Goal: Information Seeking & Learning: Learn about a topic

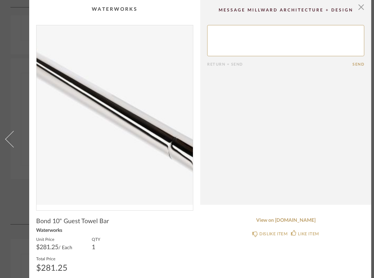
scroll to position [26, 0]
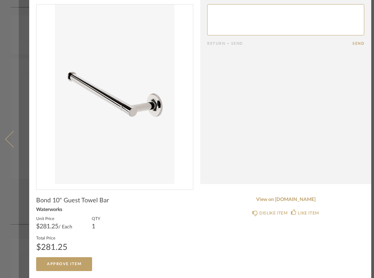
click at [10, 131] on span at bounding box center [13, 139] width 17 height 17
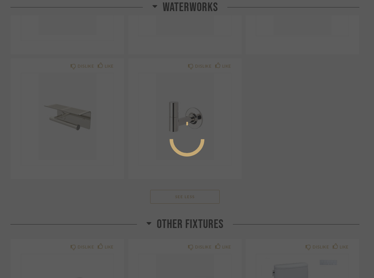
scroll to position [0, 0]
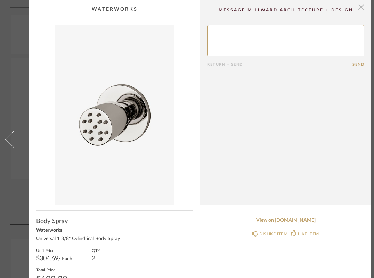
click at [362, 8] on span "button" at bounding box center [361, 7] width 14 height 14
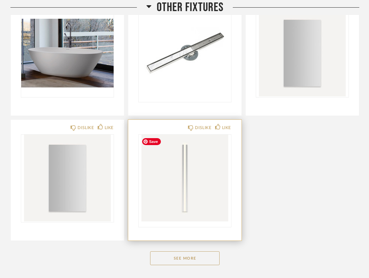
scroll to position [1731, 0]
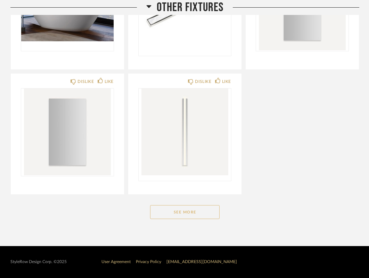
click at [197, 216] on button "See More" at bounding box center [184, 212] width 69 height 14
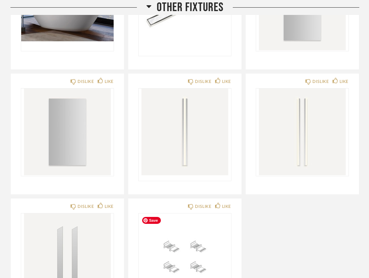
scroll to position [1856, 0]
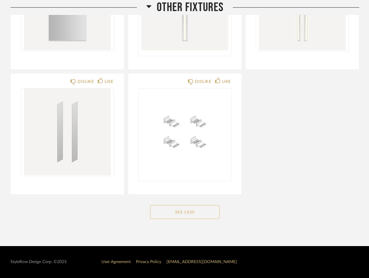
click at [195, 211] on button "See Less" at bounding box center [184, 212] width 69 height 14
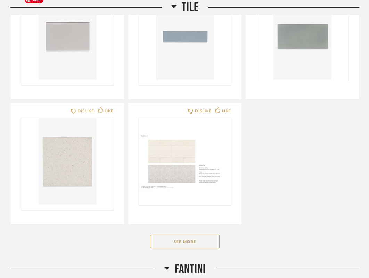
scroll to position [296, 0]
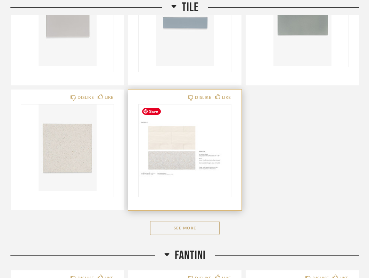
click at [192, 160] on img "0" at bounding box center [185, 148] width 92 height 87
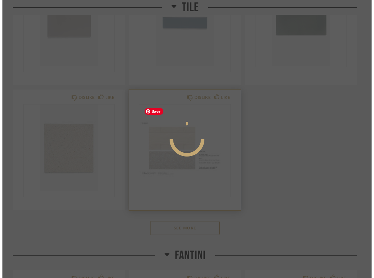
scroll to position [0, 0]
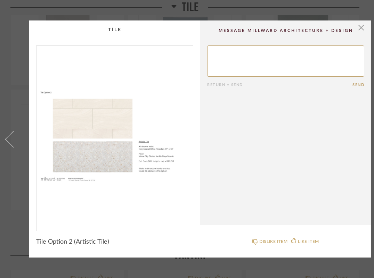
drag, startPoint x: 87, startPoint y: 27, endPoint x: 365, endPoint y: 5, distance: 279.2
click at [359, 26] on div "× Return = Send Send Tile Option 2 (Artistic Tile) DISLIKE ITEM LIKE ITEM" at bounding box center [200, 138] width 342 height 237
click at [359, 26] on span "button" at bounding box center [361, 27] width 14 height 14
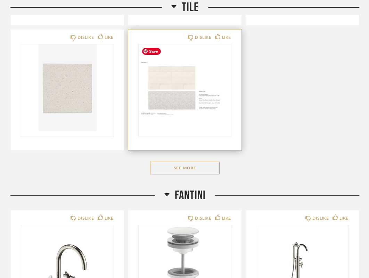
scroll to position [363, 0]
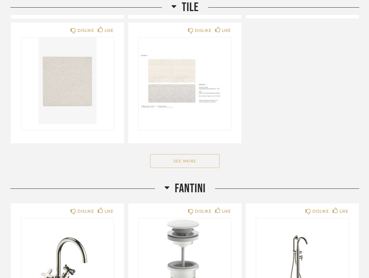
click at [199, 167] on button "See More" at bounding box center [184, 161] width 69 height 14
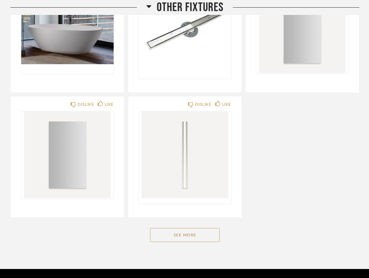
scroll to position [1981, 0]
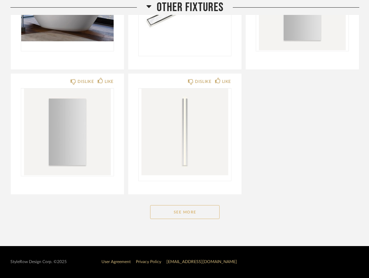
click at [192, 212] on button "See More" at bounding box center [184, 212] width 69 height 14
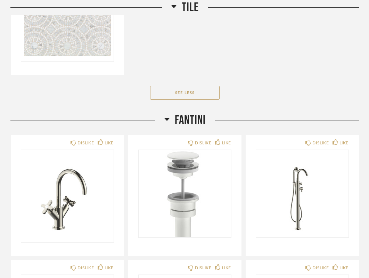
scroll to position [690, 0]
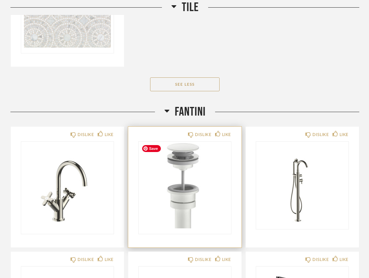
click at [195, 171] on img "0" at bounding box center [185, 185] width 92 height 87
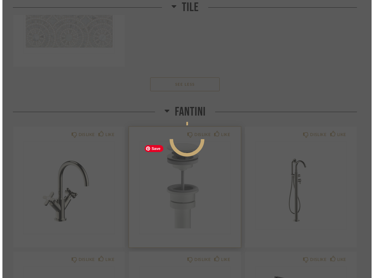
scroll to position [0, 0]
